Goal: Task Accomplishment & Management: Manage account settings

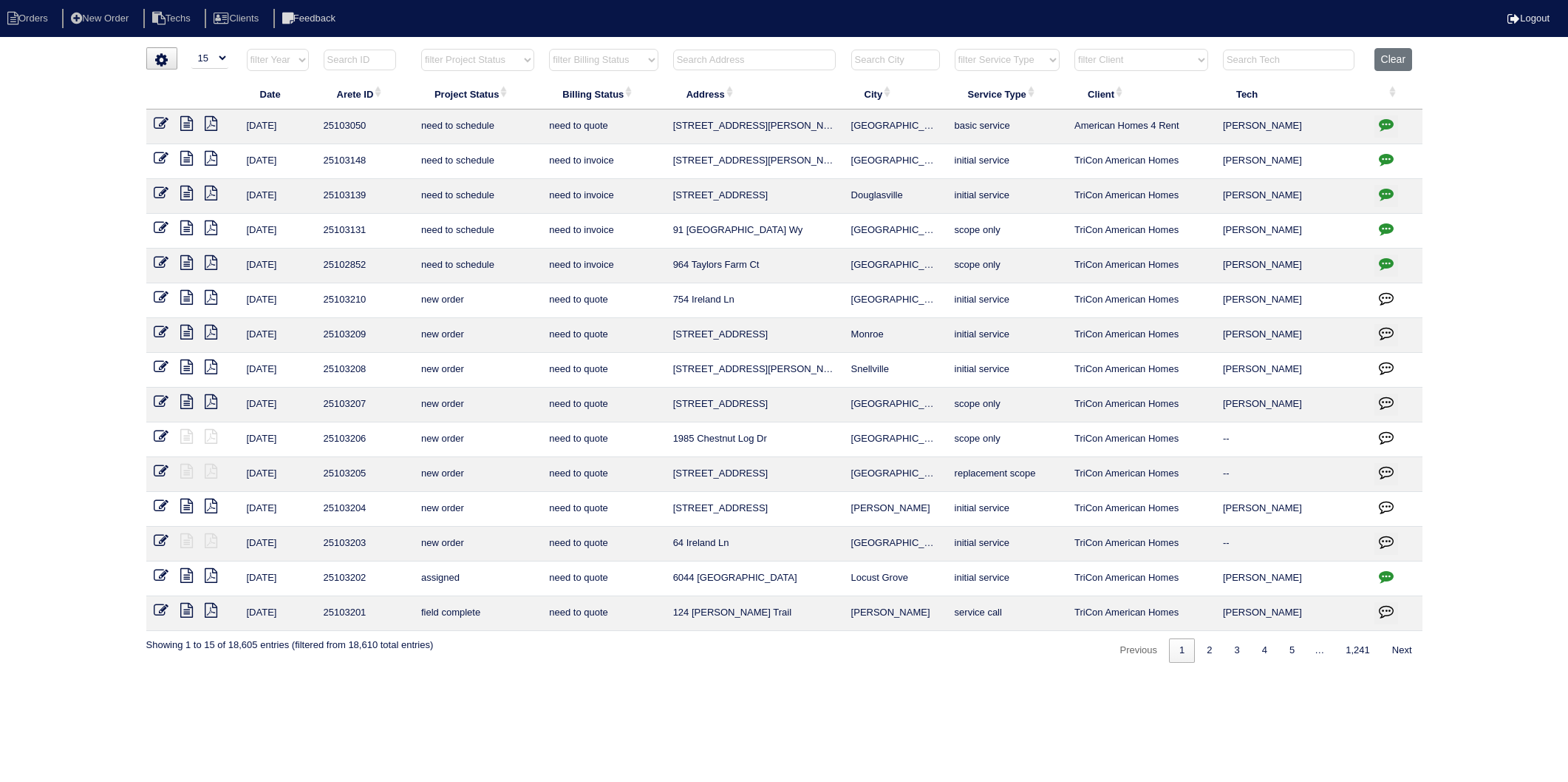
select select "15"
click at [712, 53] on input "text" at bounding box center [755, 59] width 163 height 20
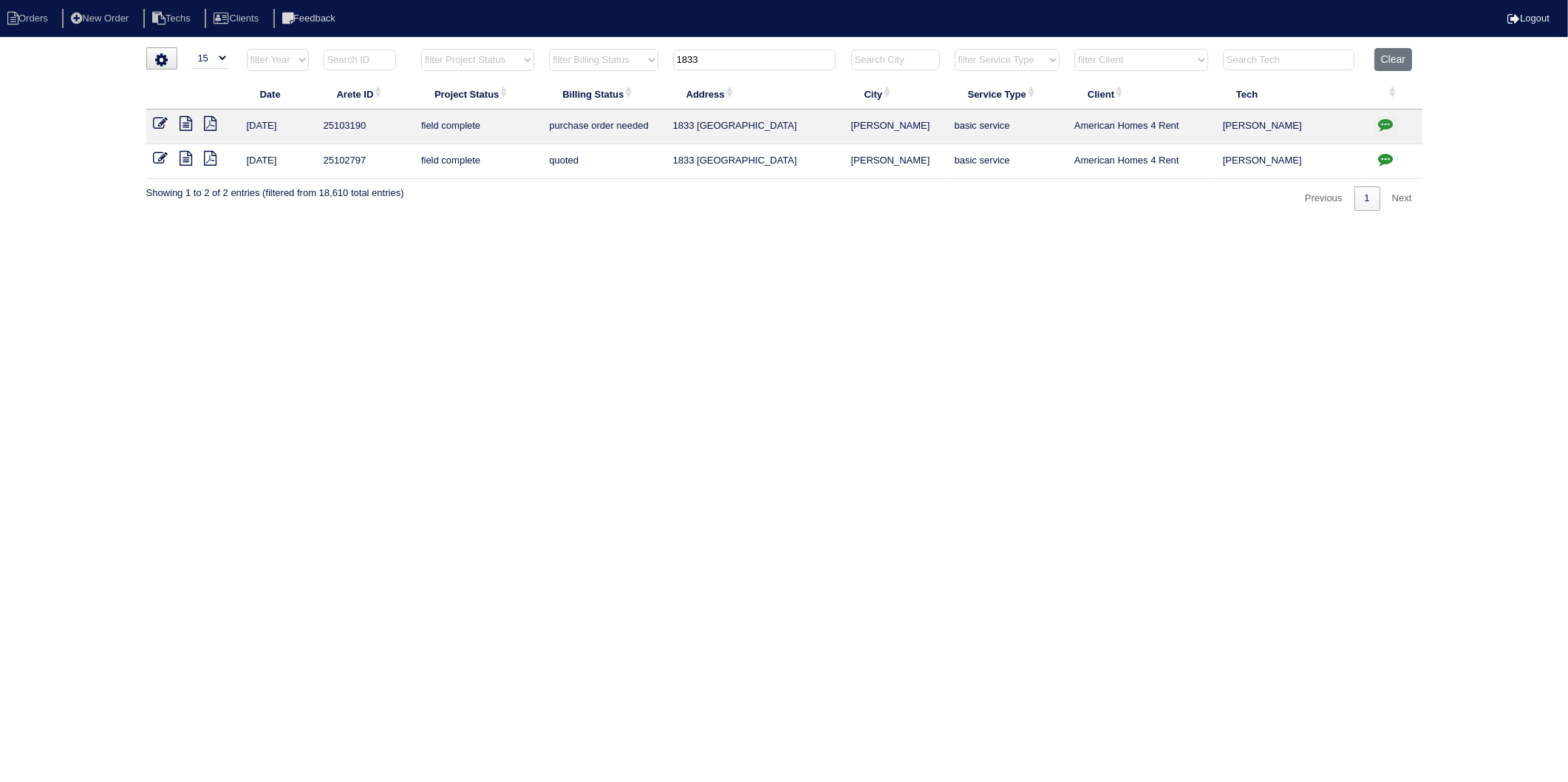
type input "1833"
click at [164, 120] on icon at bounding box center [161, 124] width 15 height 15
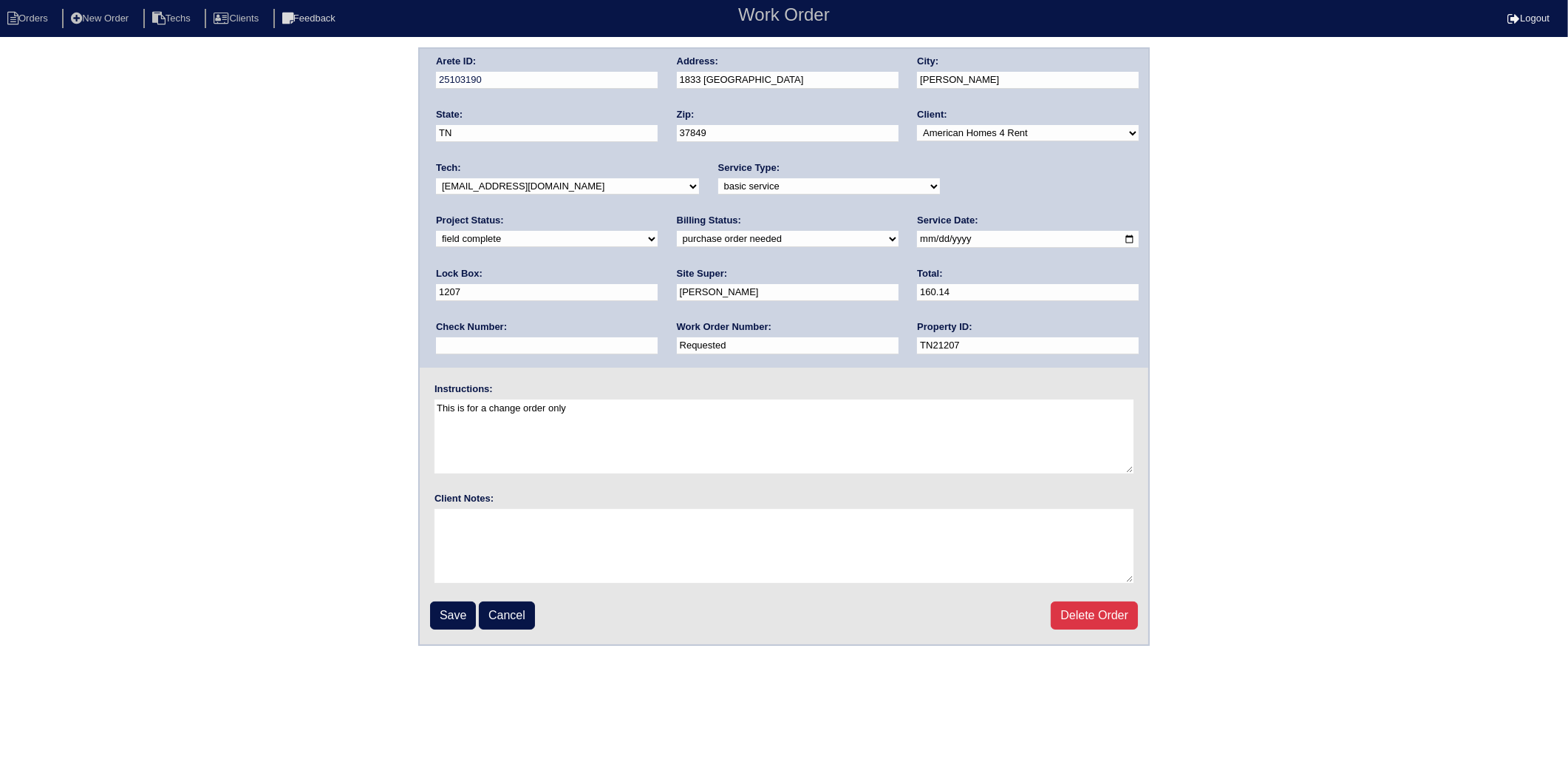
drag, startPoint x: 514, startPoint y: 344, endPoint x: 272, endPoint y: 385, distance: 245.4
click at [272, 385] on div "Arete ID: 25103190 Address: 1833 Turning Point Rd City: Powell State: TN Zip: 3…" at bounding box center [784, 346] width 1568 height 598
type input "1276830"
click at [448, 606] on input "Save" at bounding box center [453, 615] width 46 height 28
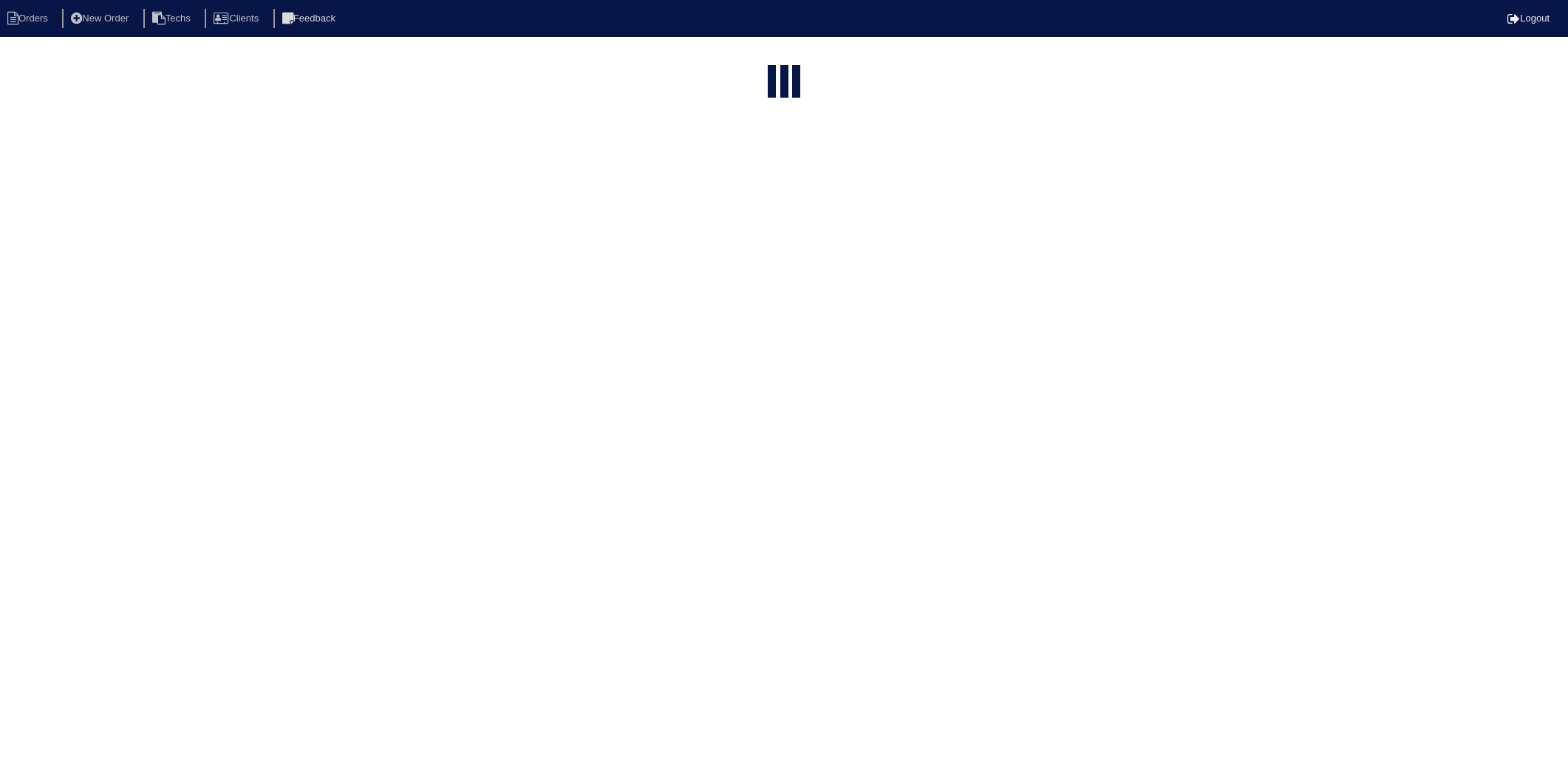
select select "15"
type input "1833"
